Goal: Information Seeking & Learning: Learn about a topic

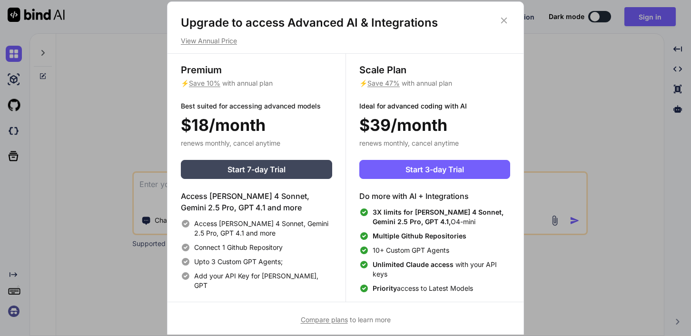
scroll to position [4, 0]
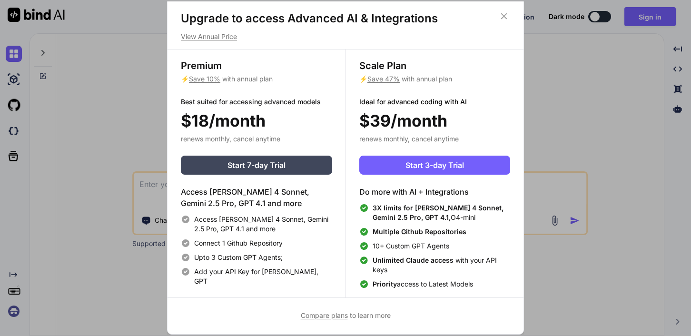
click at [503, 14] on icon at bounding box center [503, 16] width 10 height 10
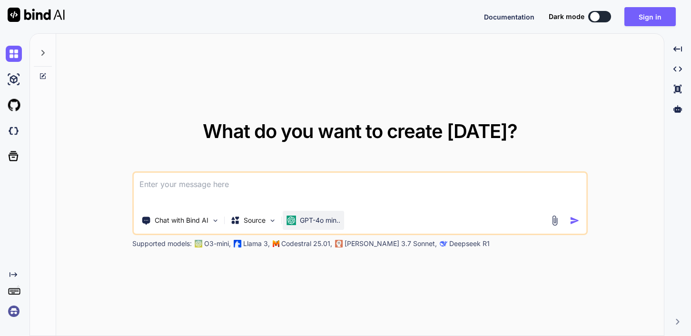
click at [312, 219] on p "GPT-4o min.." at bounding box center [320, 220] width 40 height 10
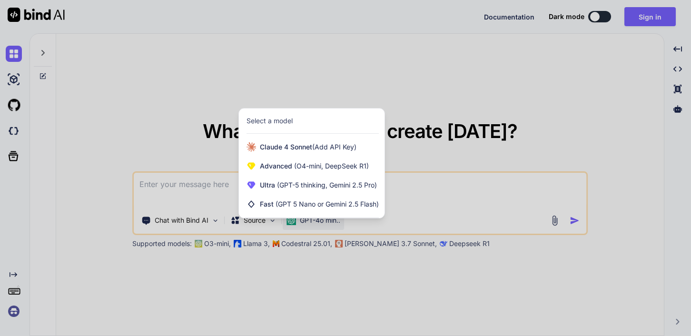
click at [332, 275] on div at bounding box center [345, 168] width 691 height 336
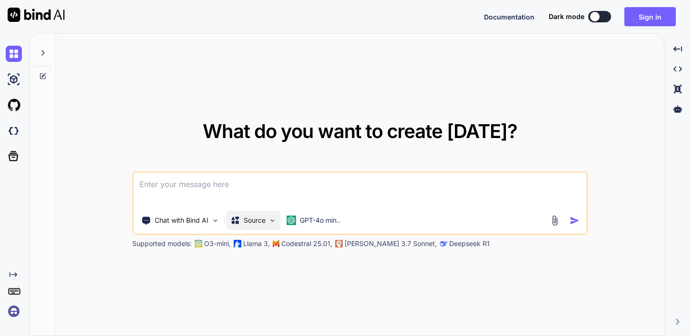
click at [268, 223] on img at bounding box center [272, 220] width 8 height 8
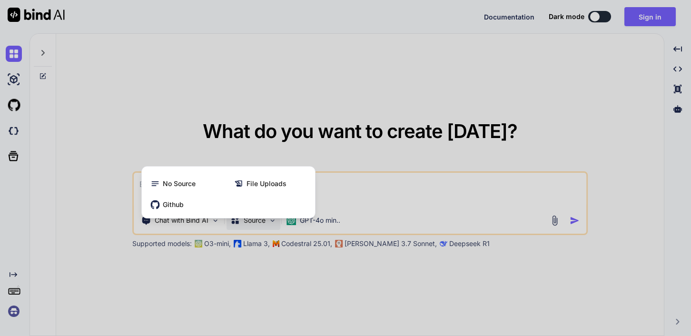
click at [268, 223] on div at bounding box center [345, 168] width 691 height 336
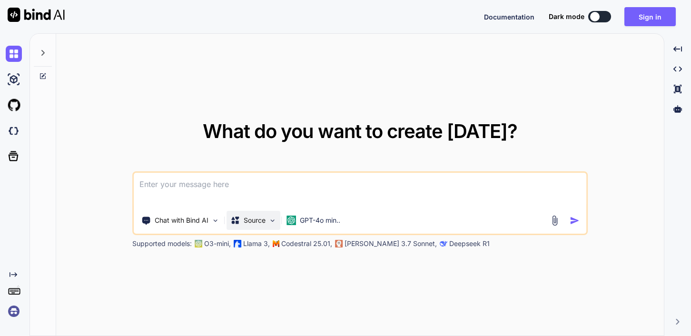
click at [268, 223] on img at bounding box center [272, 220] width 8 height 8
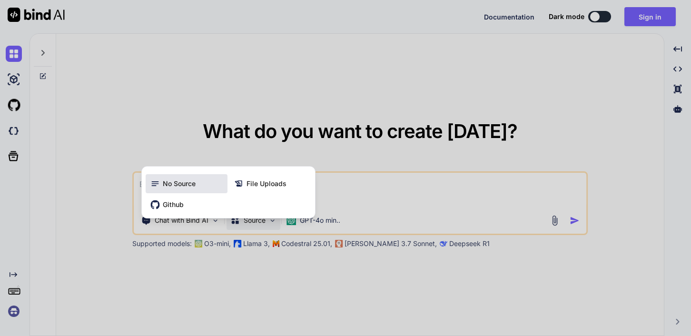
click at [206, 187] on div "No Source" at bounding box center [187, 183] width 82 height 19
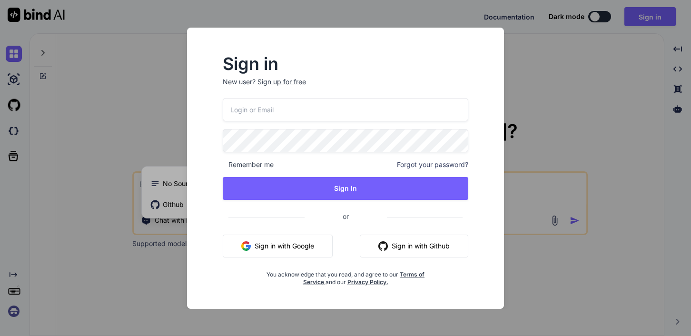
click at [173, 277] on div "Sign in New user? Sign up for free Remember me Forgot your password? Sign In or…" at bounding box center [345, 168] width 345 height 281
click at [571, 82] on div "Sign in New user? Sign up for free Remember me Forgot your password? Sign In or…" at bounding box center [345, 168] width 691 height 336
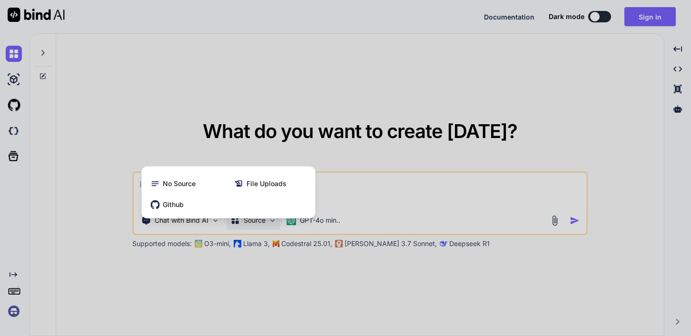
click at [264, 117] on div at bounding box center [345, 168] width 691 height 336
type textarea "x"
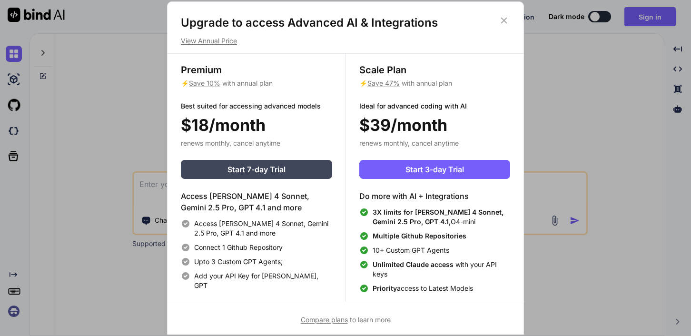
click at [232, 41] on p "View Annual Price" at bounding box center [345, 41] width 329 height 10
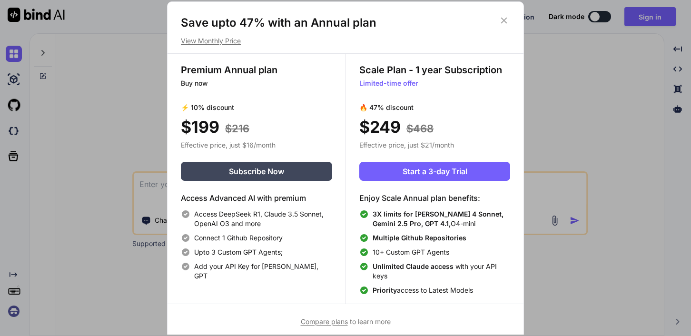
click at [232, 41] on p "View Monthly Price" at bounding box center [345, 41] width 329 height 10
